Goal: Task Accomplishment & Management: Use online tool/utility

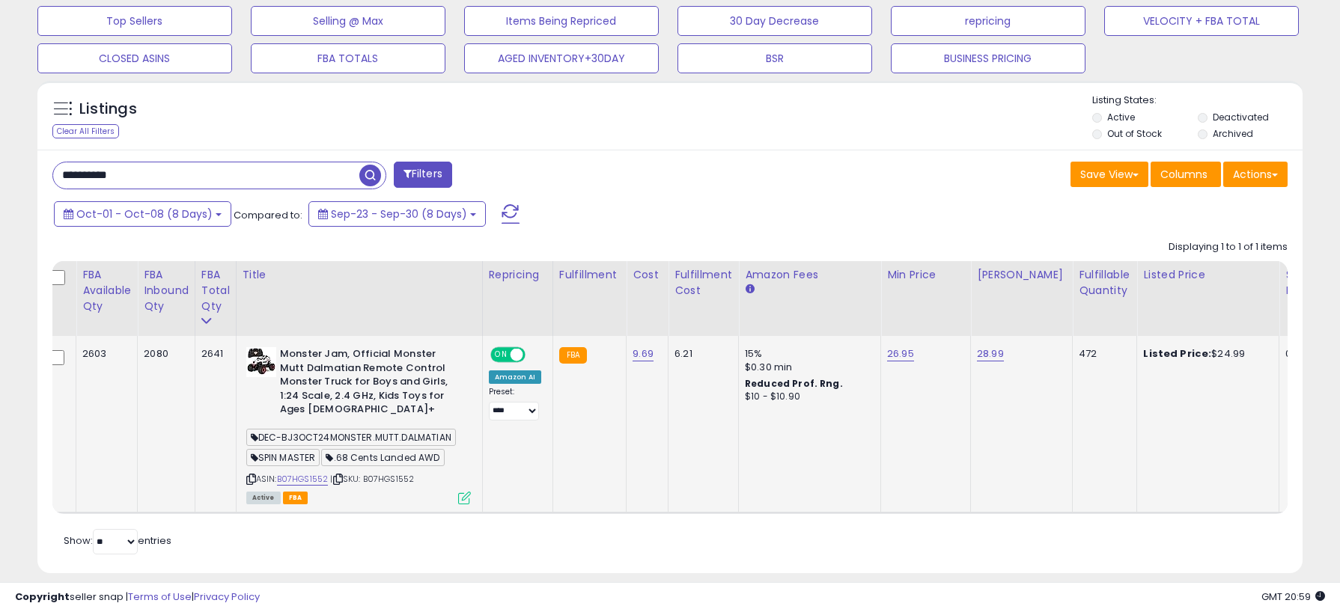
scroll to position [504, 0]
click at [253, 475] on icon at bounding box center [251, 479] width 10 height 8
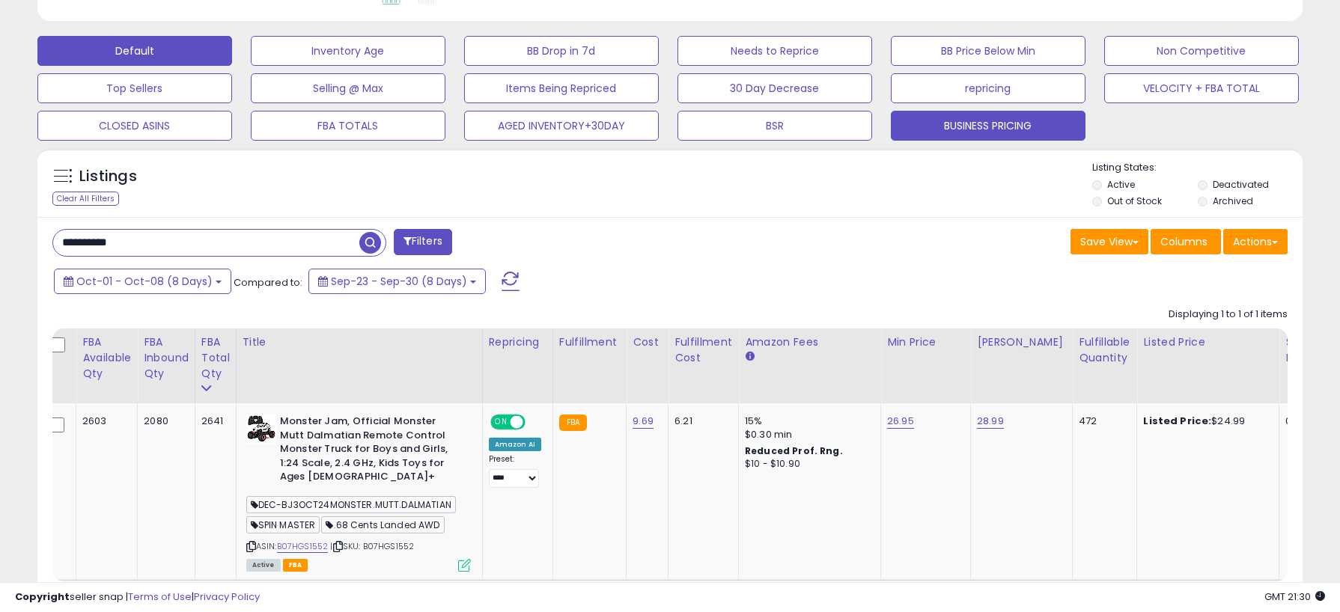
scroll to position [444, 0]
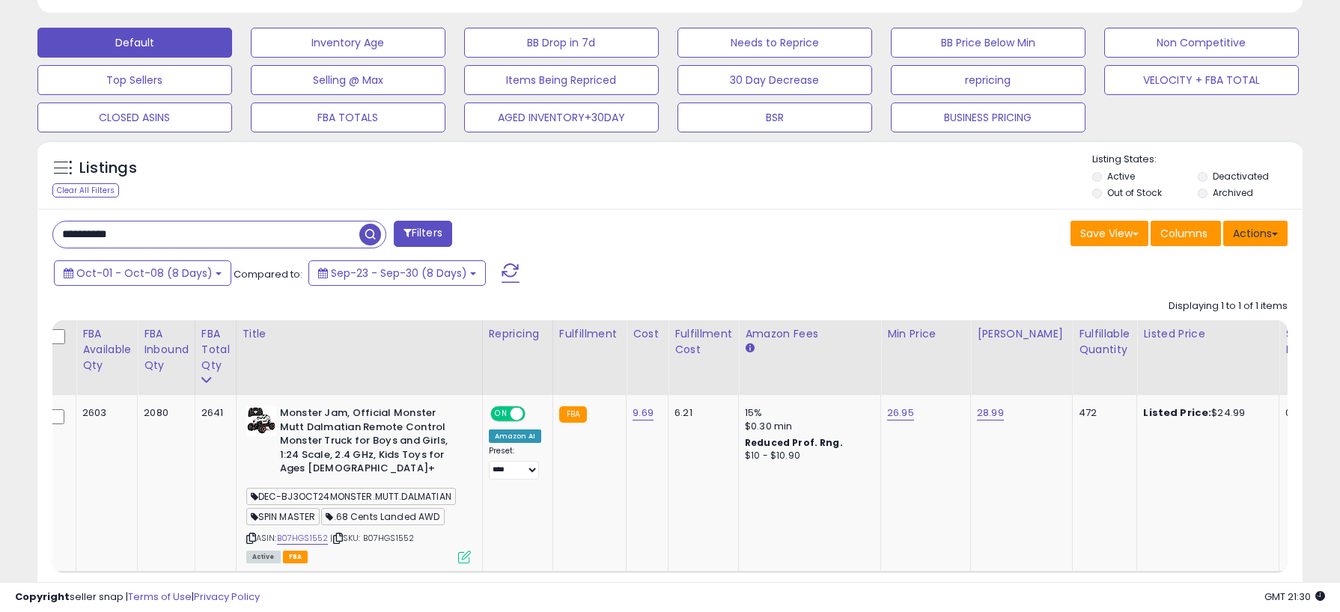
click at [1254, 235] on button "Actions" at bounding box center [1255, 233] width 64 height 25
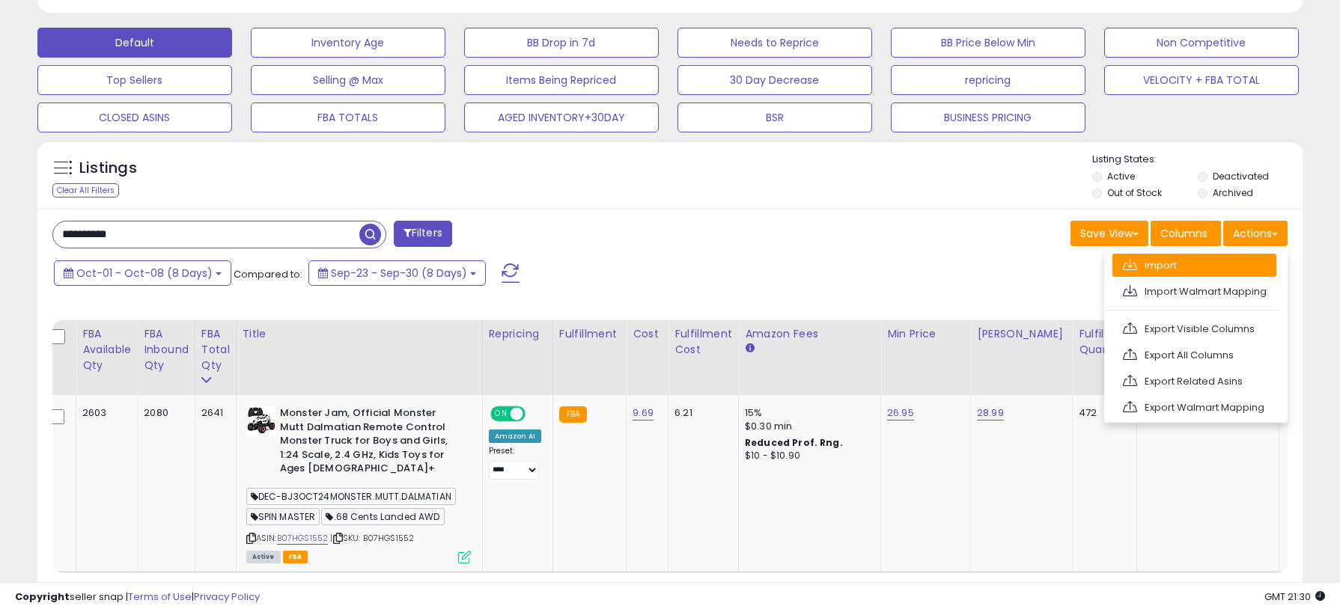
click at [1243, 261] on link "Import" at bounding box center [1194, 265] width 164 height 23
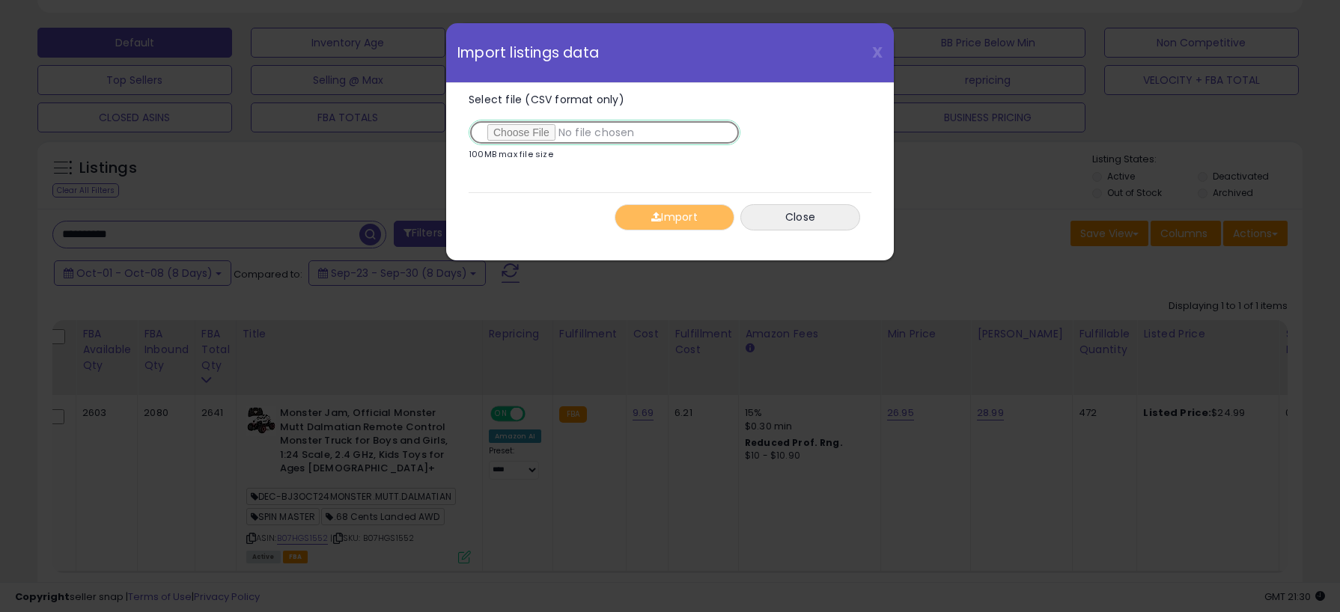
click at [544, 130] on input "Select file (CSV format only)" at bounding box center [605, 132] width 272 height 25
type input "**********"
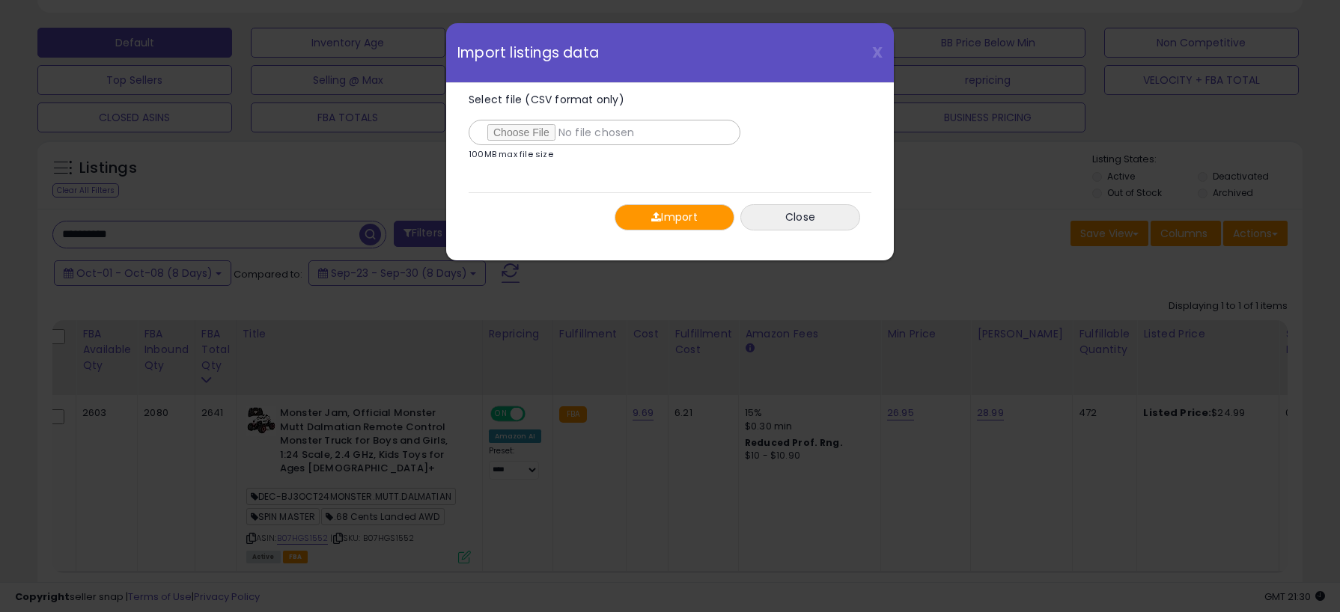
click at [666, 214] on button "Import" at bounding box center [675, 217] width 120 height 26
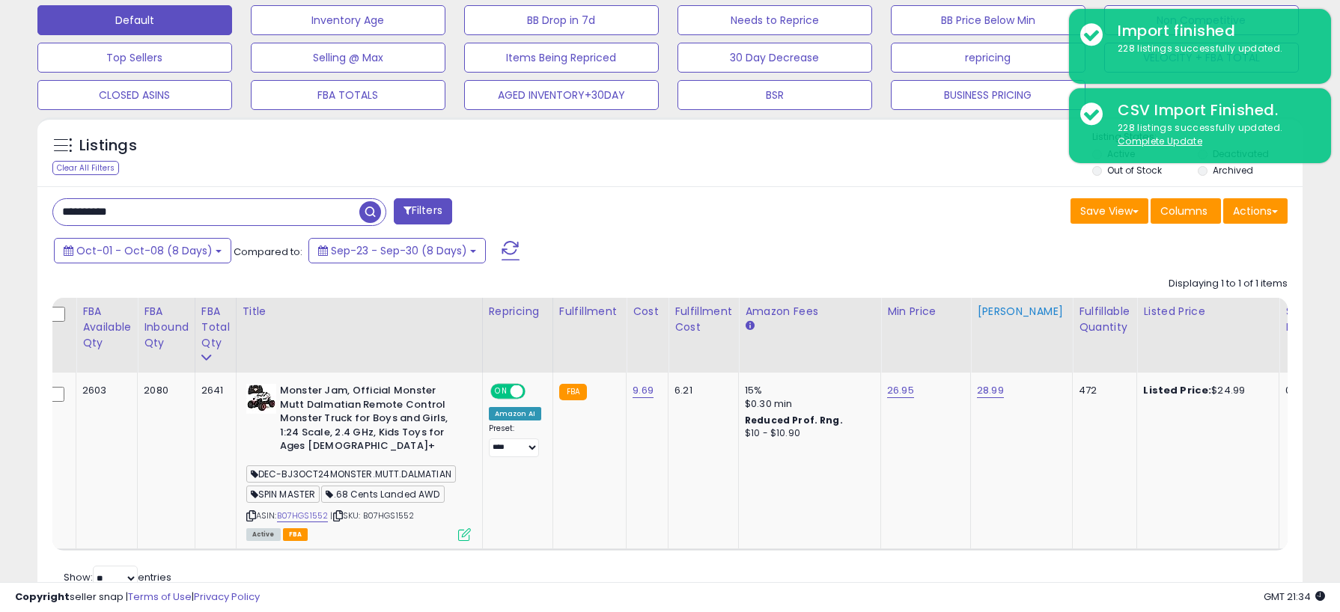
scroll to position [484, 0]
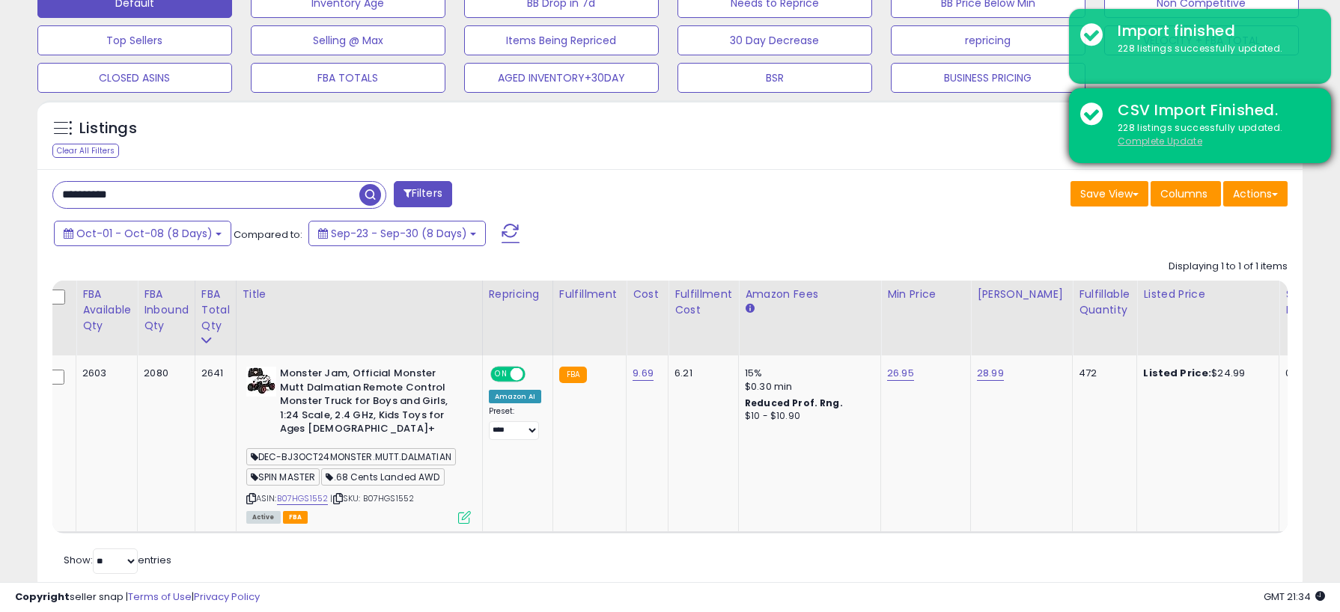
click at [1151, 138] on u "Complete Update" at bounding box center [1160, 141] width 85 height 13
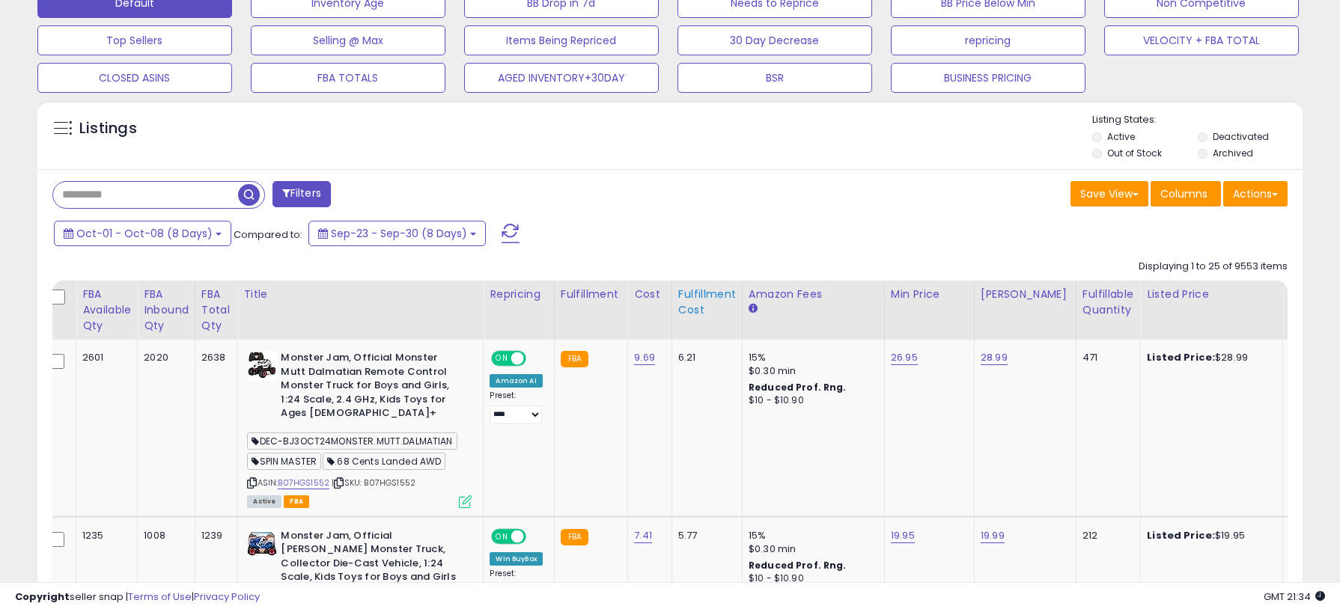
scroll to position [499, 0]
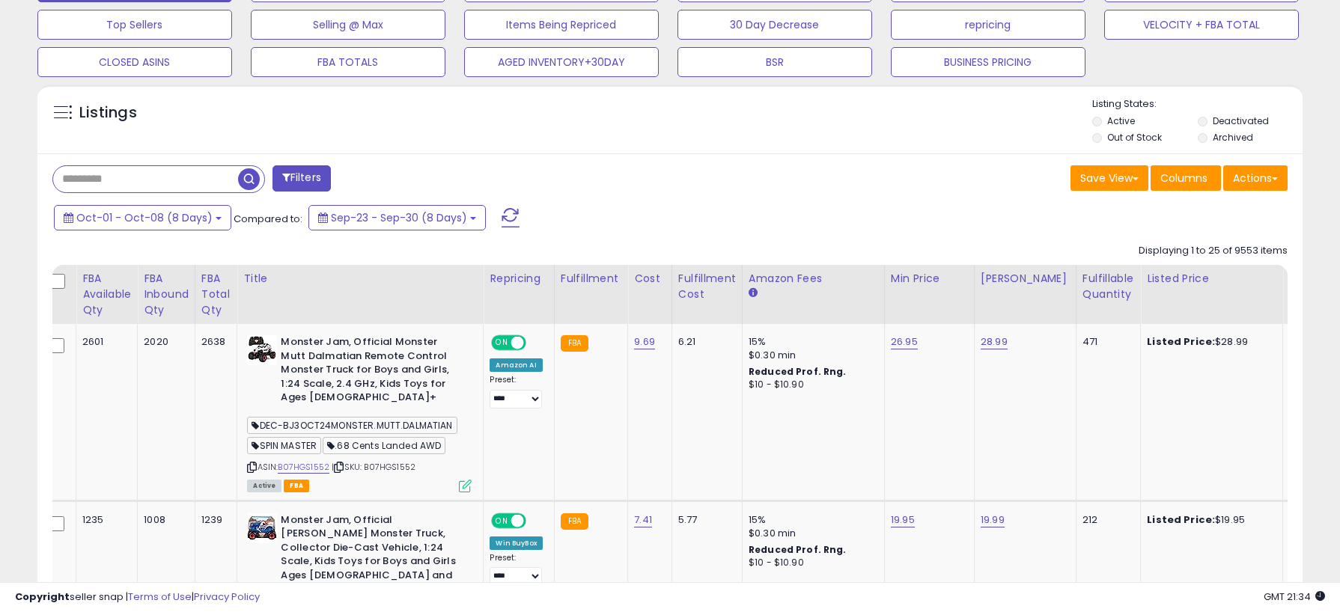
click at [149, 184] on input "text" at bounding box center [145, 179] width 185 height 26
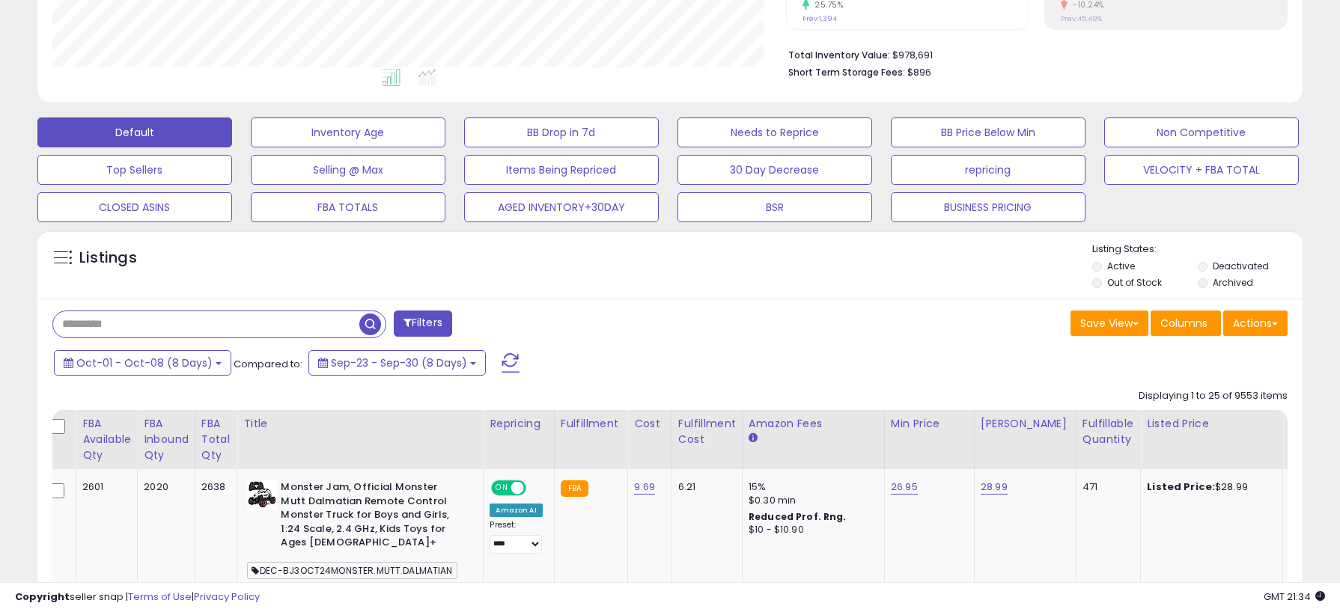
scroll to position [351, 0]
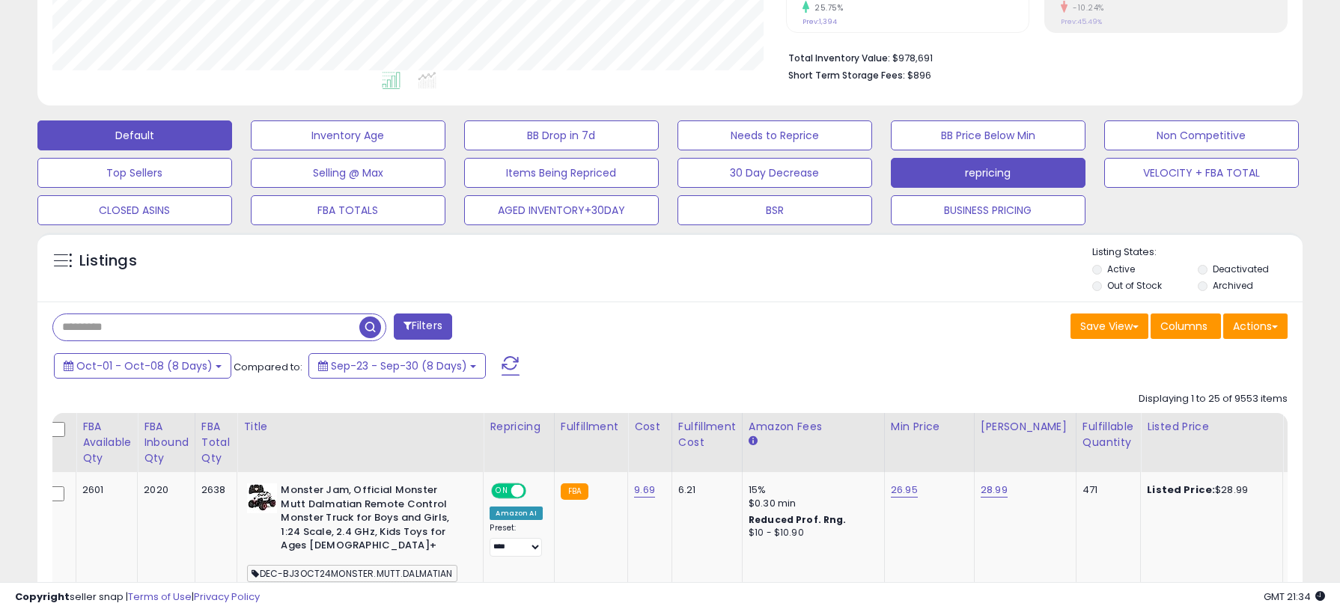
click at [1016, 171] on button "repricing" at bounding box center [988, 173] width 195 height 30
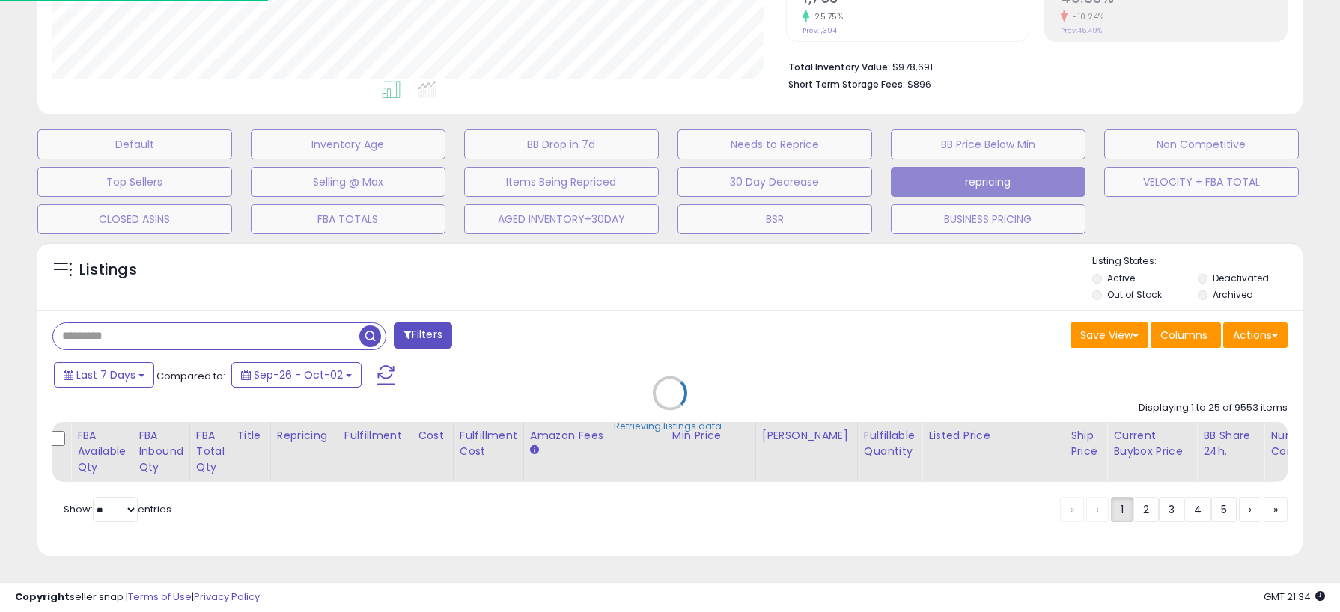
scroll to position [342, 0]
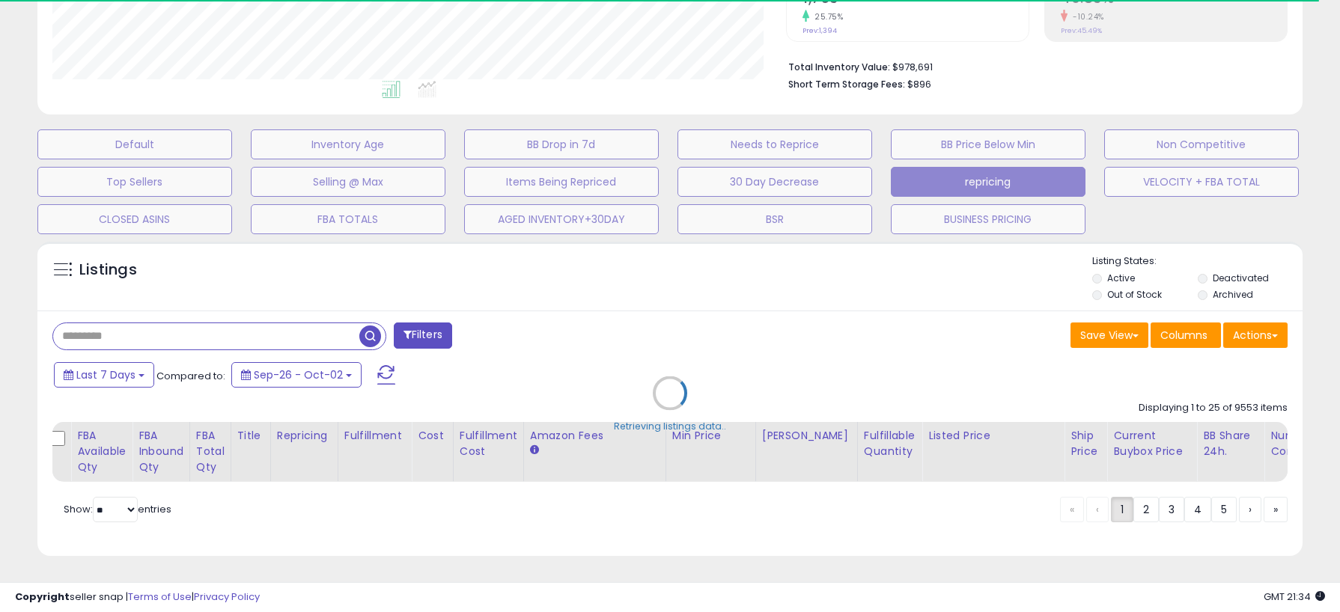
select select "**"
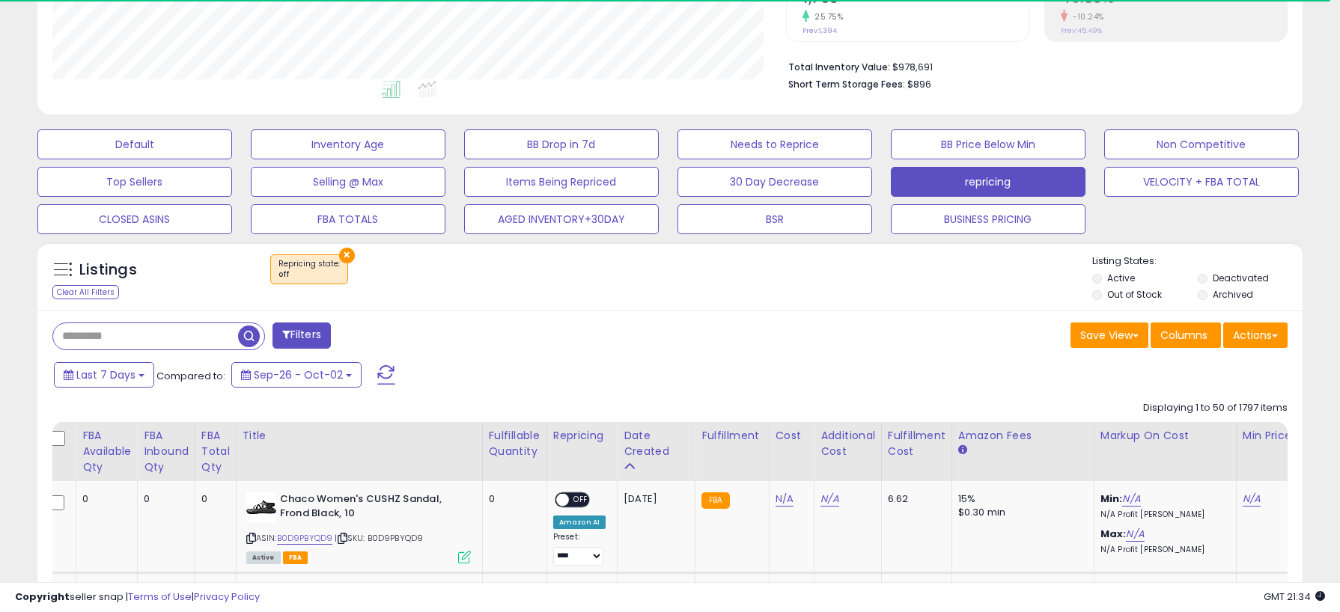
scroll to position [351, 0]
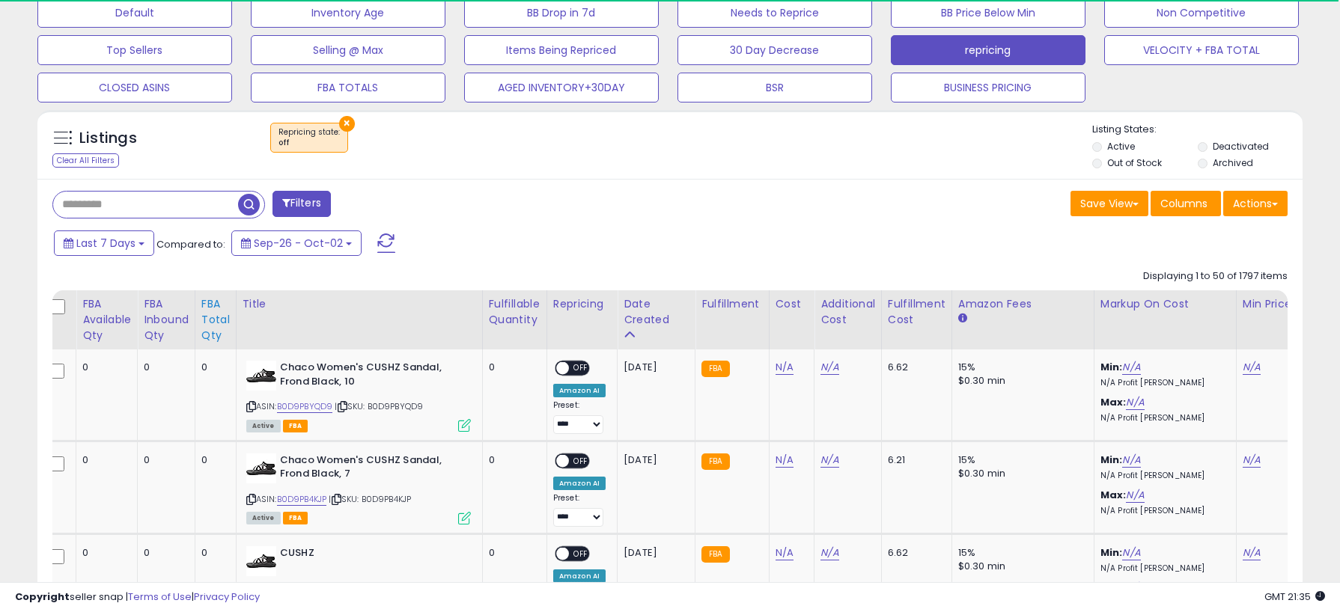
click at [222, 320] on div "FBA Total Qty" at bounding box center [215, 319] width 28 height 47
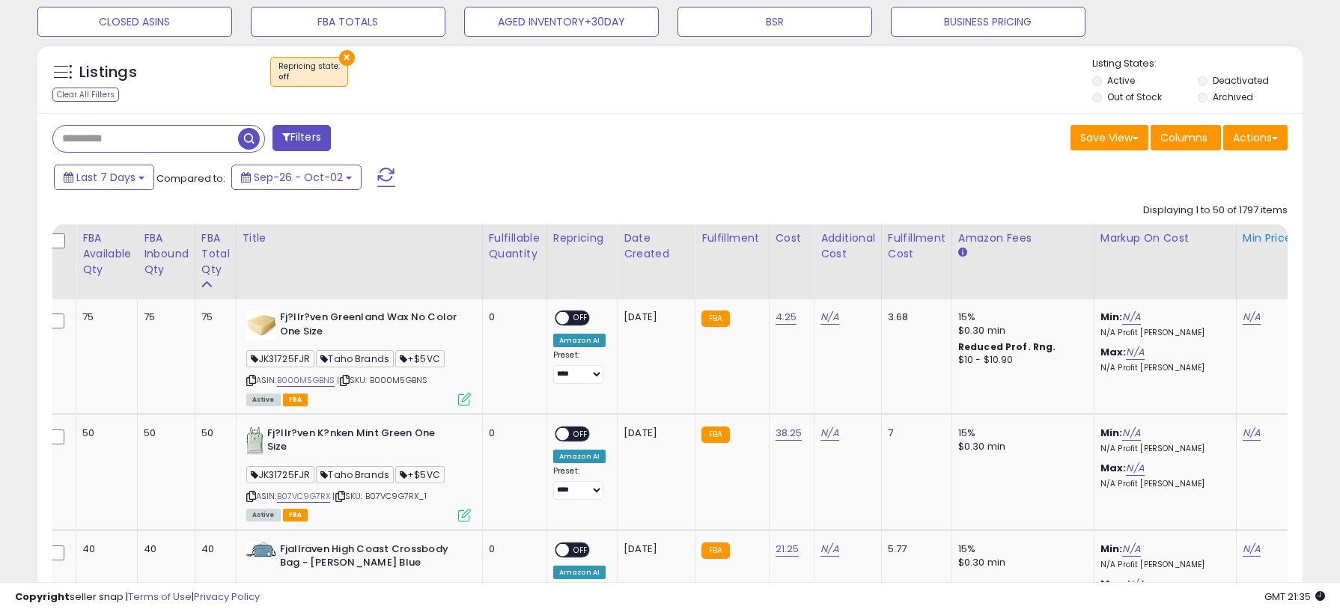
scroll to position [494, 0]
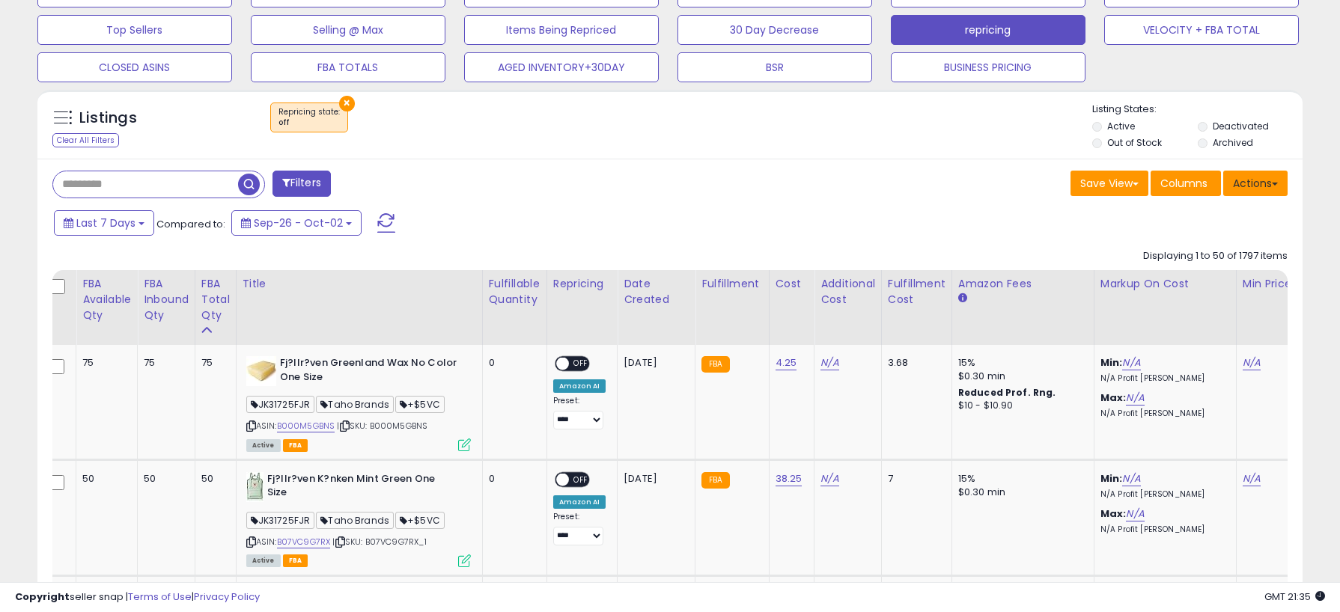
click at [1281, 186] on button "Actions" at bounding box center [1255, 183] width 64 height 25
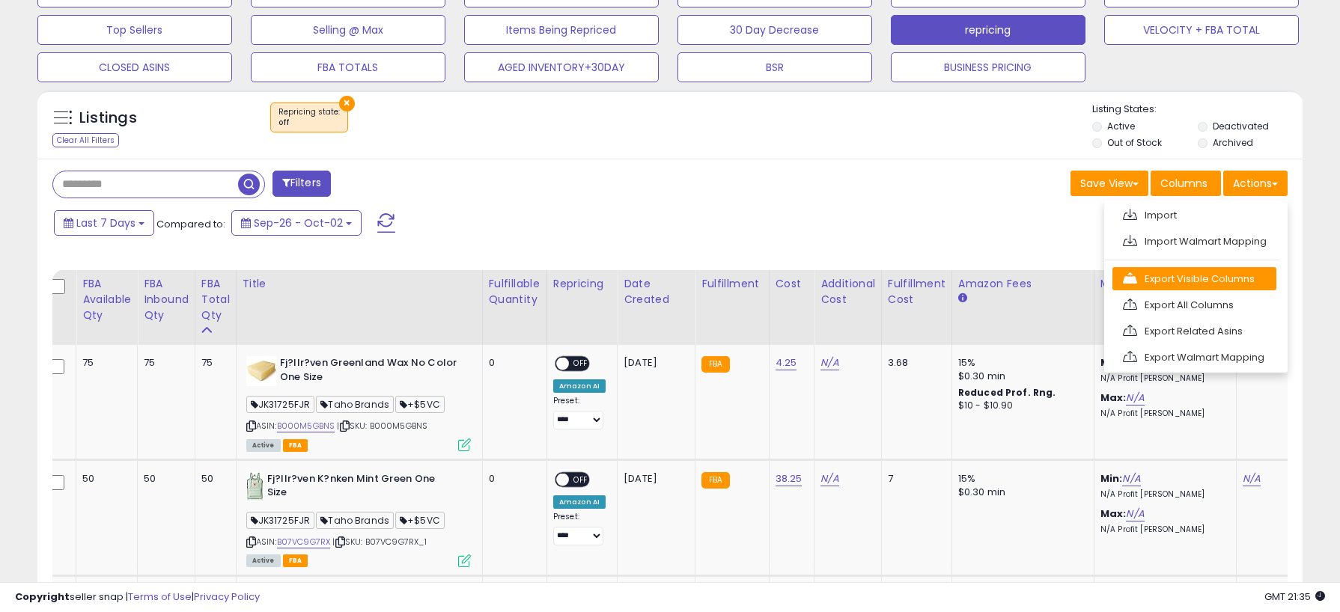
click at [1213, 270] on link "Export Visible Columns" at bounding box center [1194, 278] width 164 height 23
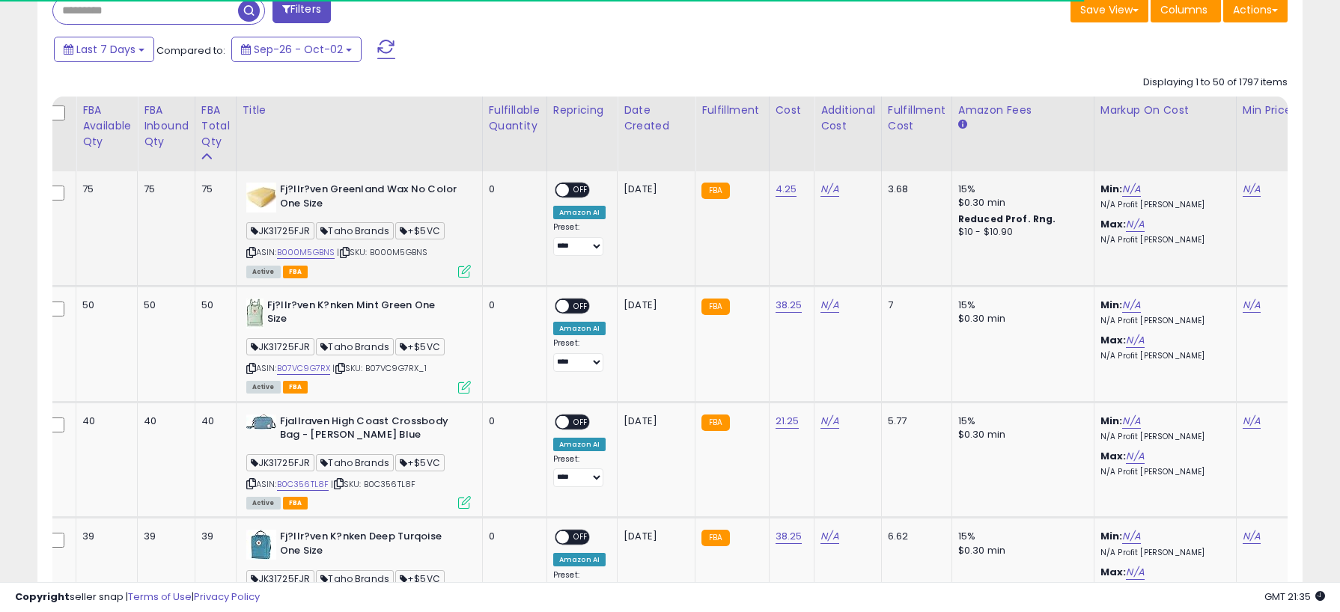
scroll to position [666, 0]
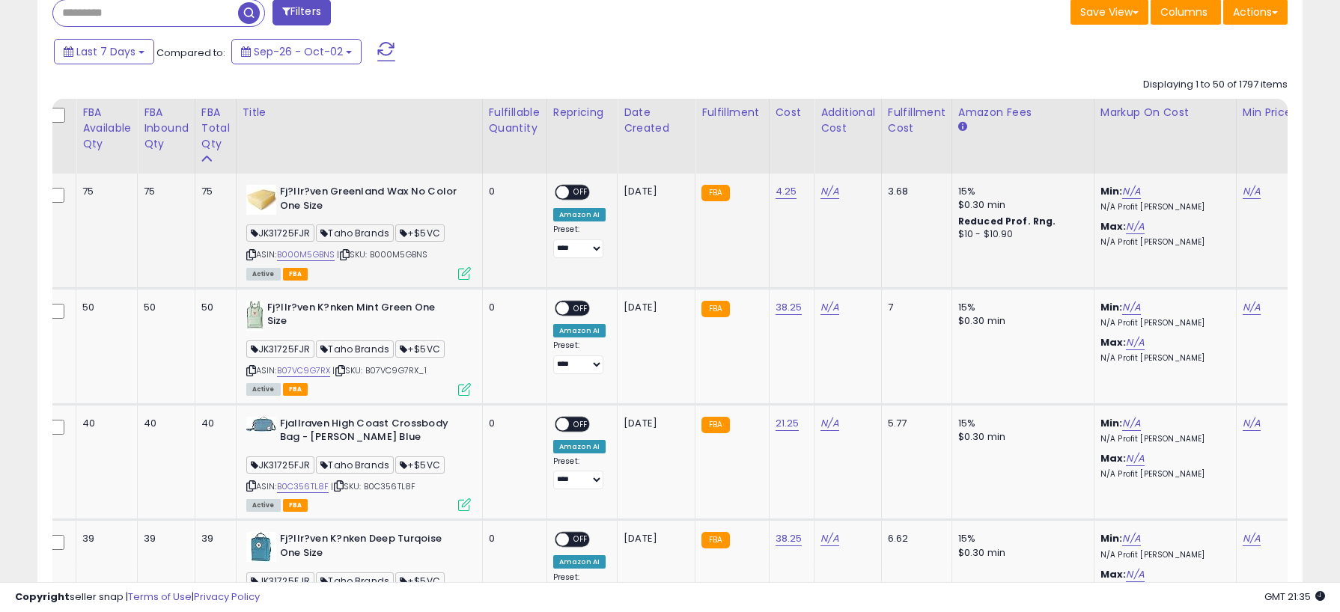
drag, startPoint x: 255, startPoint y: 255, endPoint x: 334, endPoint y: 207, distance: 92.7
click at [255, 255] on icon at bounding box center [251, 255] width 10 height 8
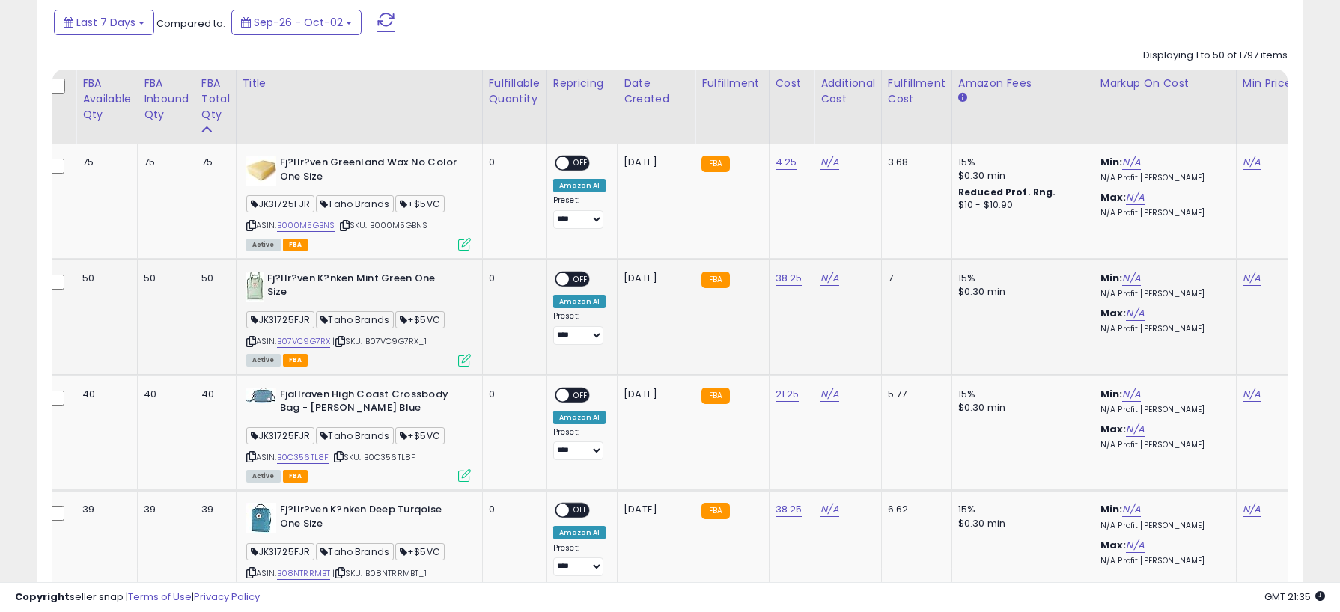
scroll to position [708, 0]
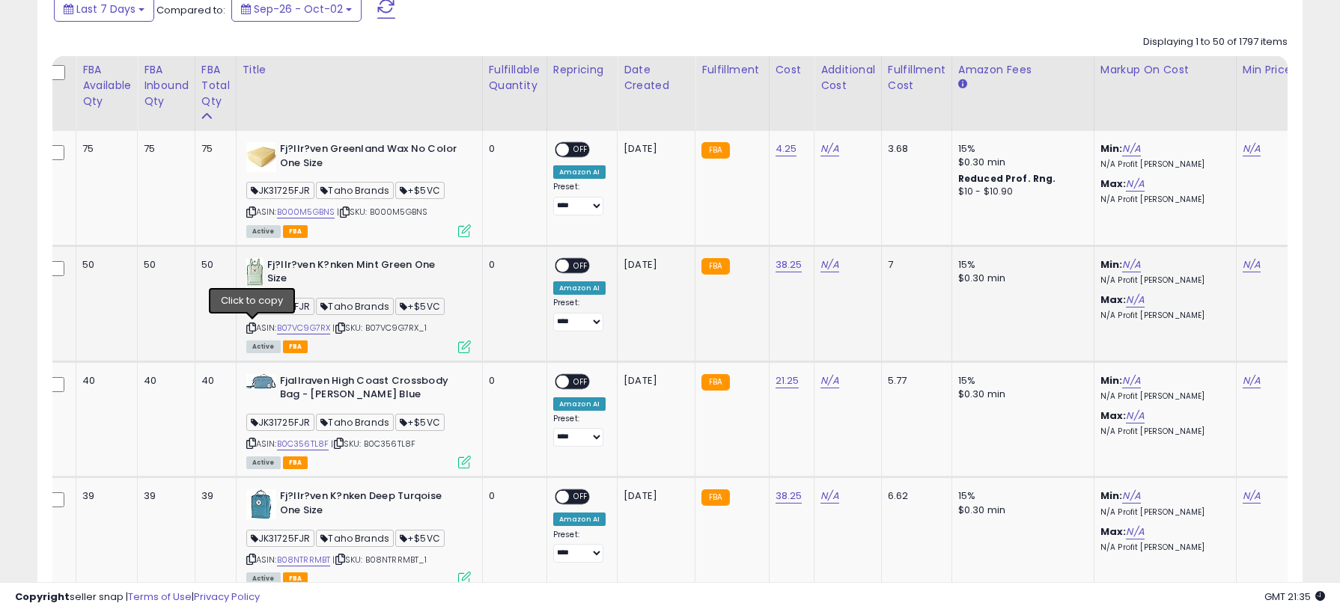
drag, startPoint x: 254, startPoint y: 326, endPoint x: 268, endPoint y: 324, distance: 14.3
click at [254, 326] on icon at bounding box center [251, 328] width 10 height 8
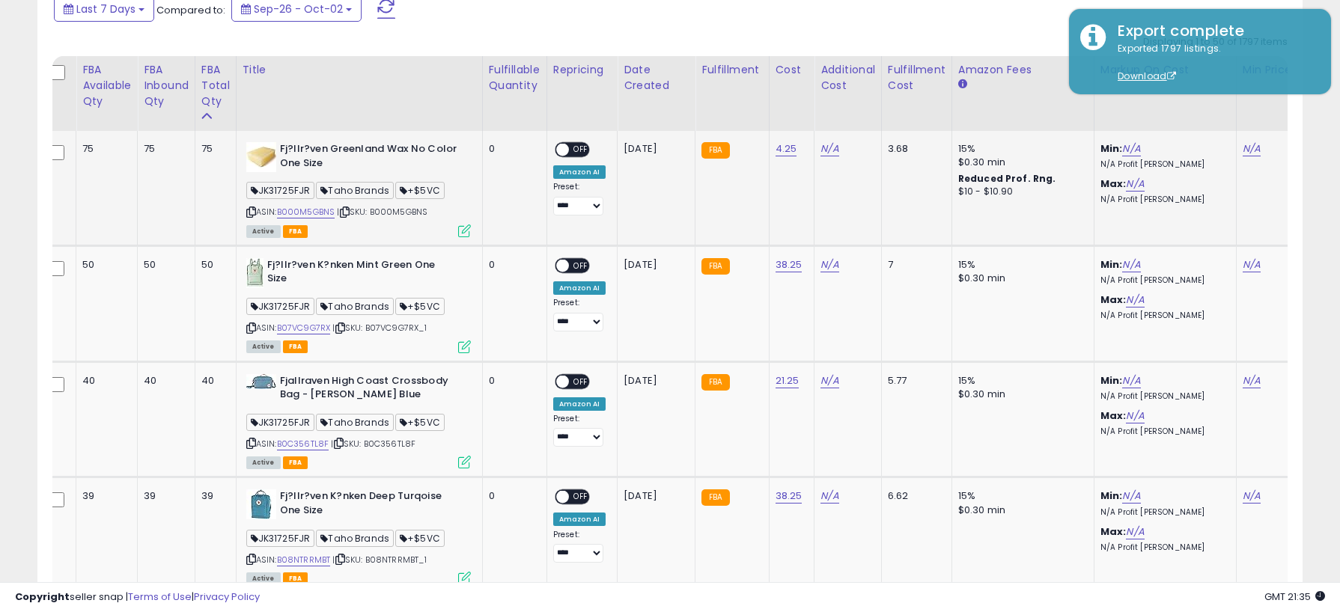
drag, startPoint x: 251, startPoint y: 212, endPoint x: 286, endPoint y: 205, distance: 35.8
click at [252, 212] on icon at bounding box center [251, 212] width 10 height 8
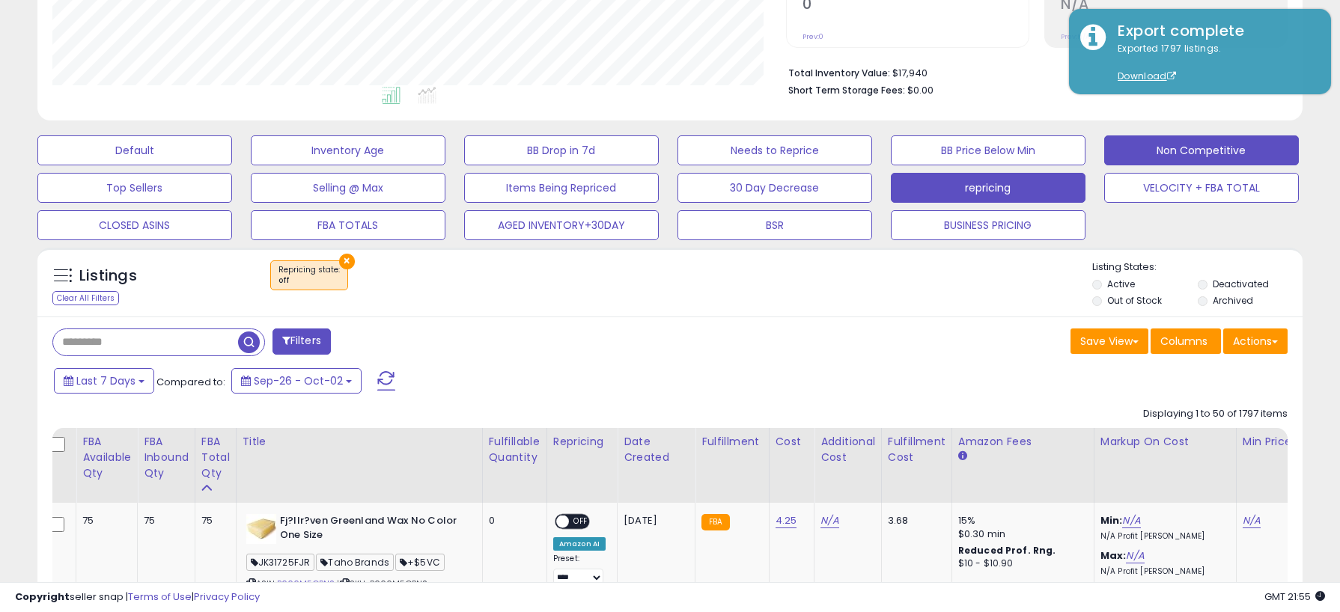
scroll to position [222, 0]
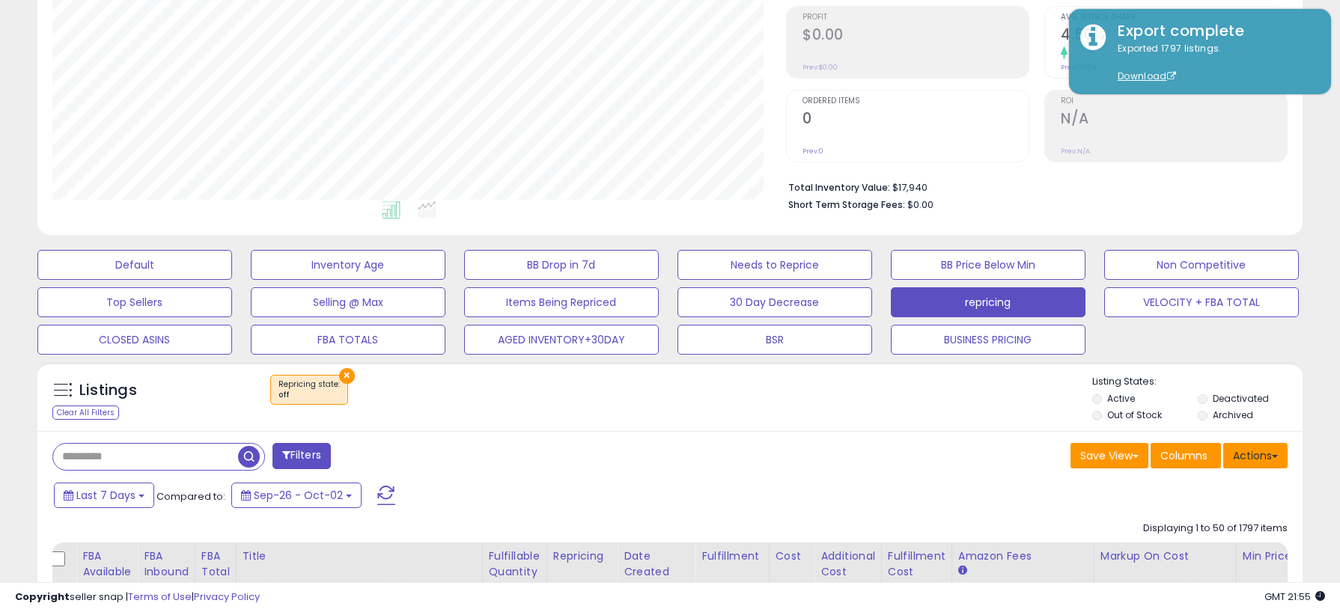
click at [1252, 460] on button "Actions" at bounding box center [1255, 455] width 64 height 25
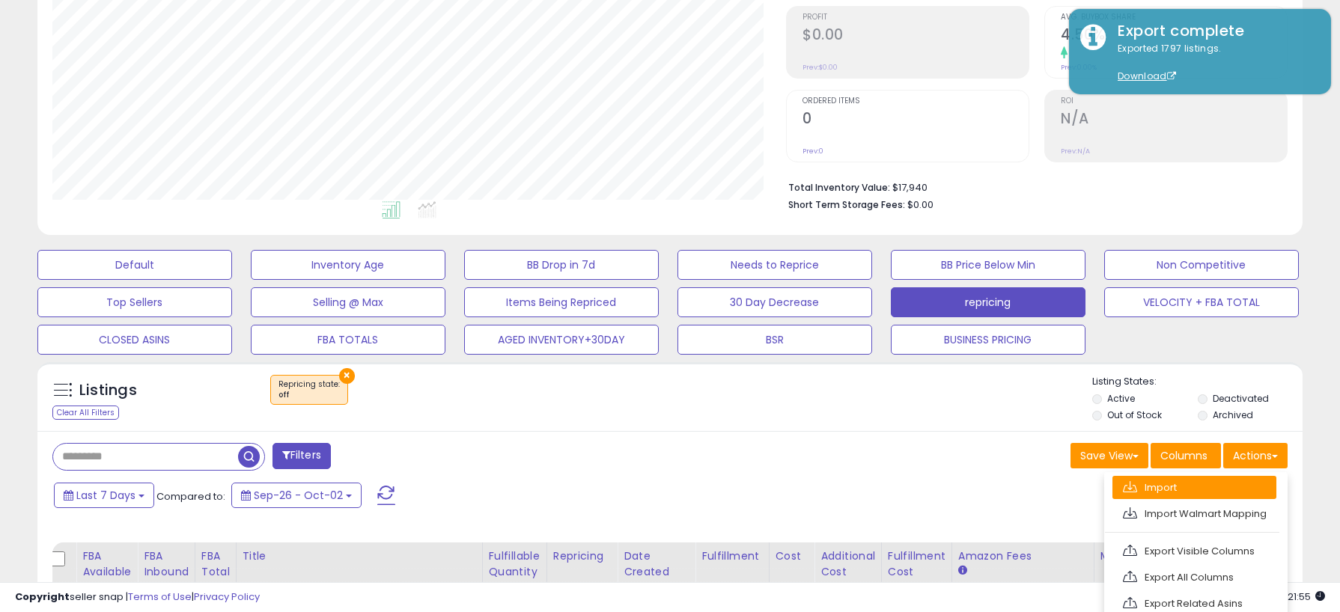
click at [1213, 488] on link "Import" at bounding box center [1194, 487] width 164 height 23
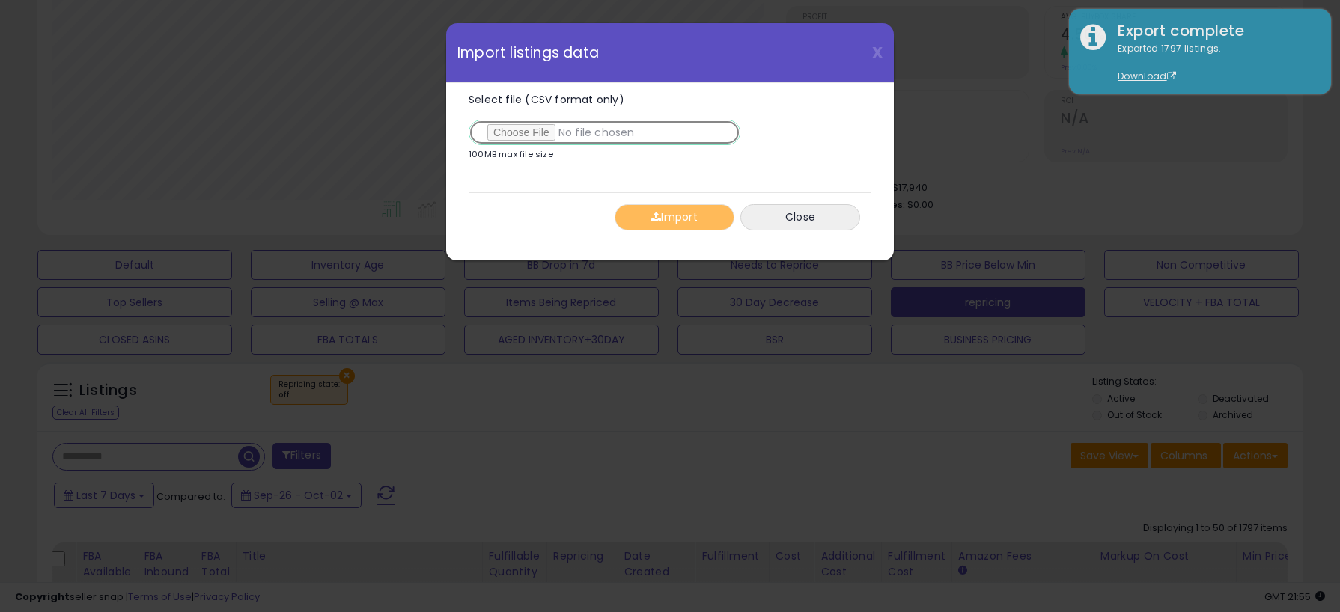
click at [538, 143] on input "Select file (CSV format only)" at bounding box center [605, 132] width 272 height 25
type input "**********"
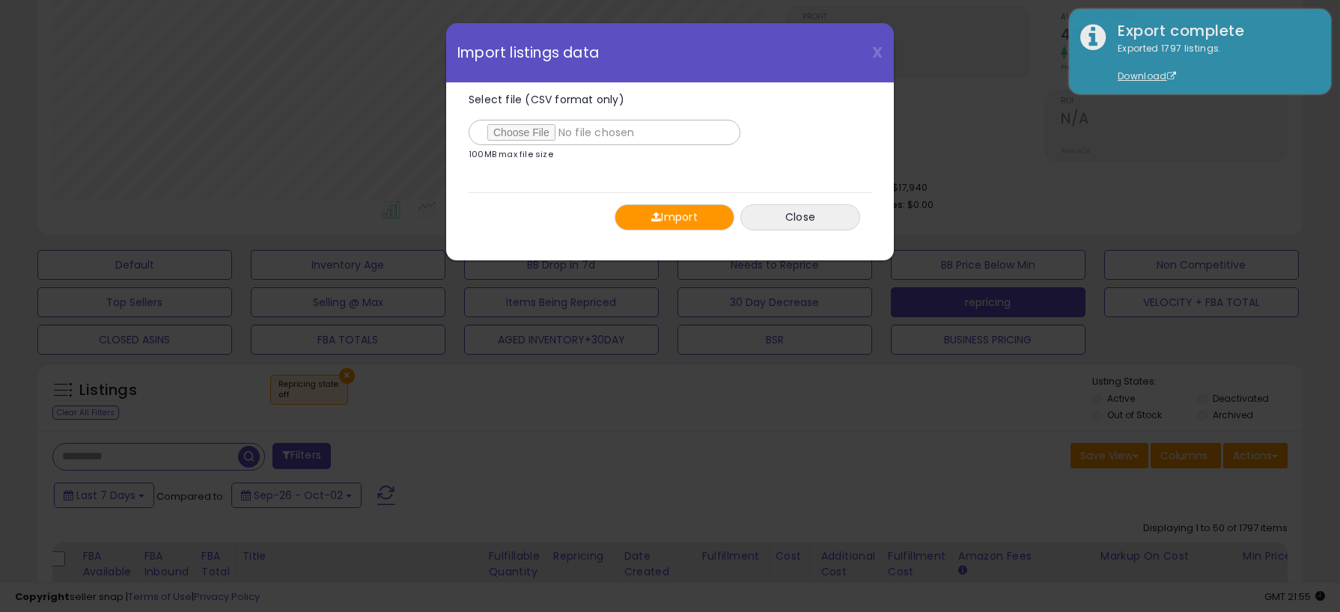
click at [677, 219] on button "Import" at bounding box center [675, 217] width 120 height 26
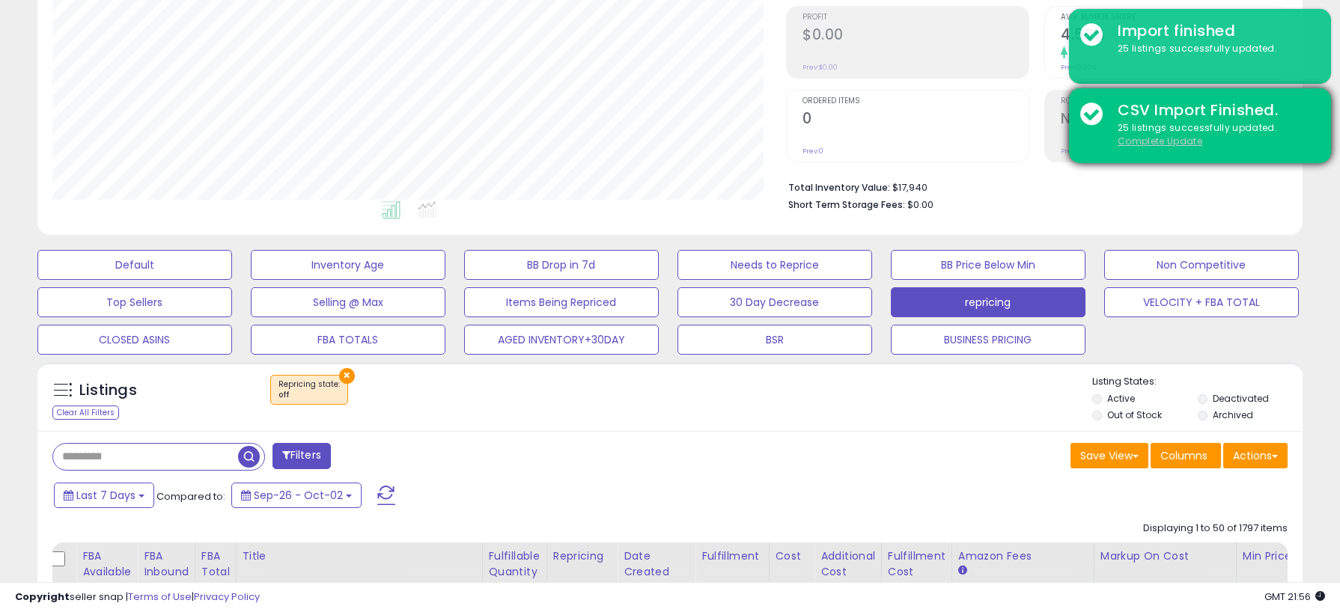
click at [1173, 145] on u "Complete Update" at bounding box center [1160, 141] width 85 height 13
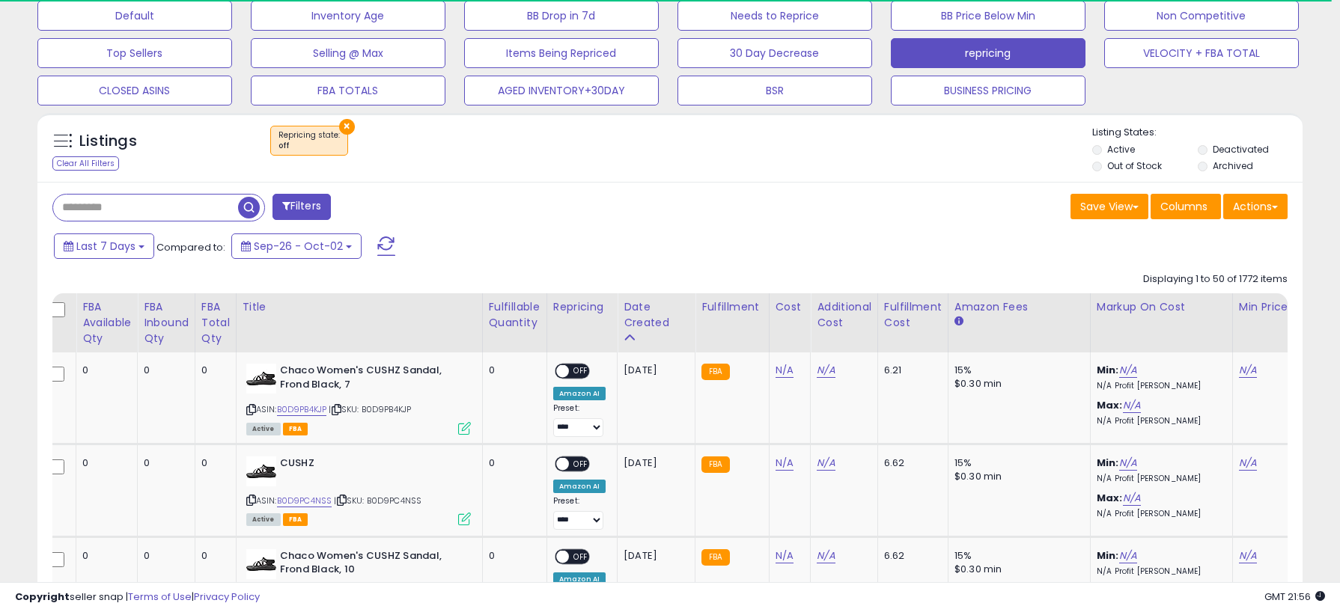
scroll to position [454, 0]
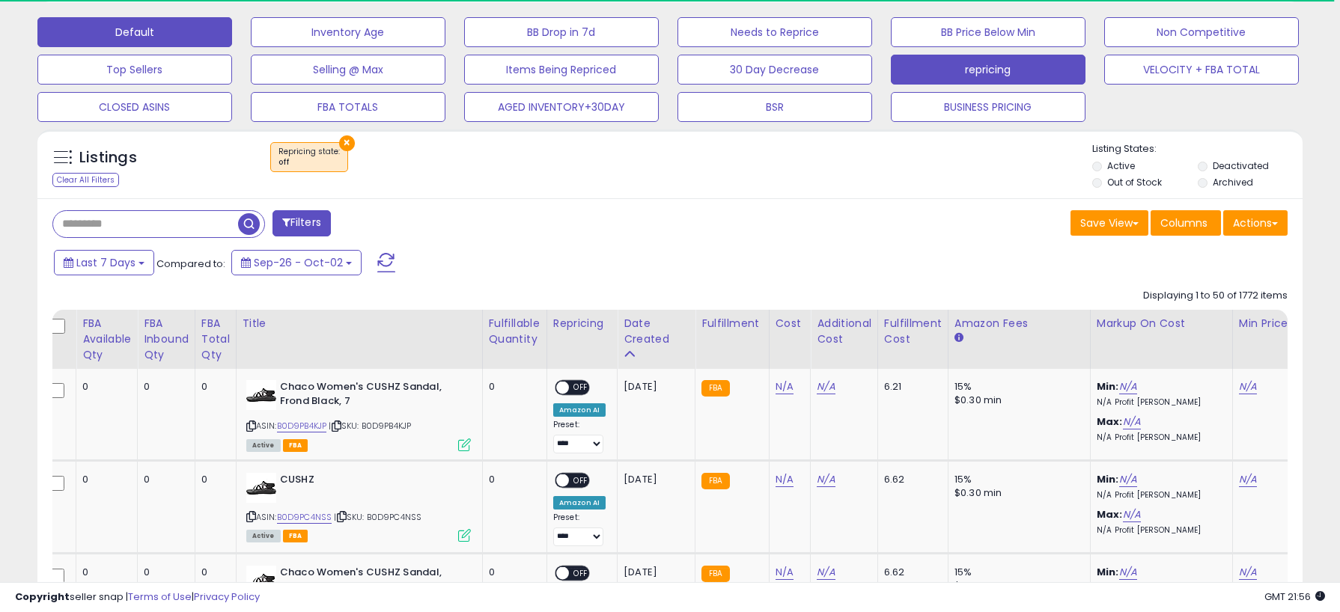
click at [169, 35] on button "Default" at bounding box center [134, 32] width 195 height 30
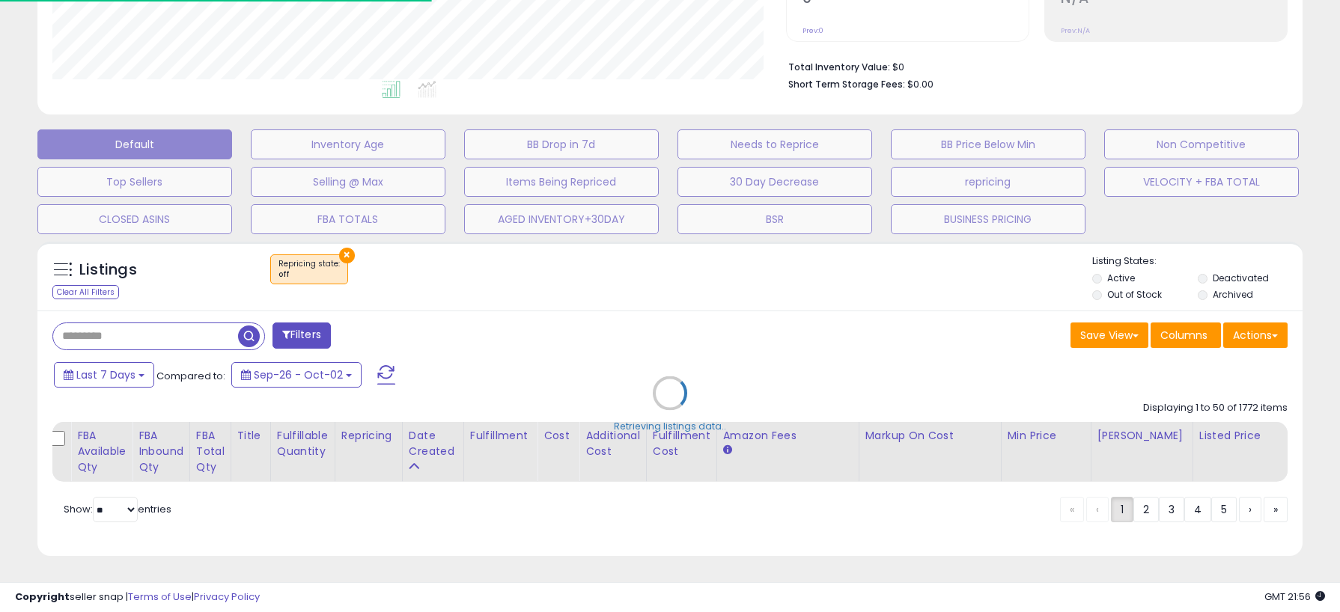
scroll to position [307, 734]
select select "**"
